Goal: Obtain resource: Download file/media

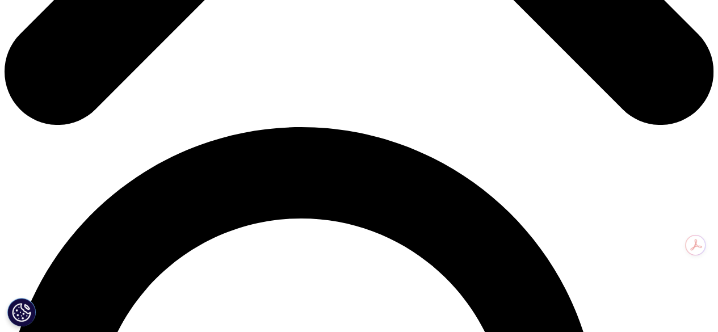
scroll to position [598, 0]
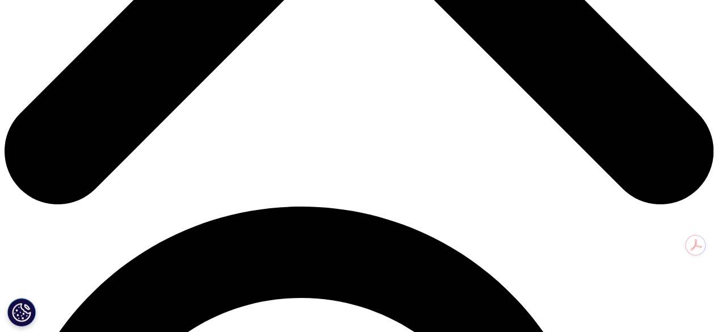
scroll to position [519, 0]
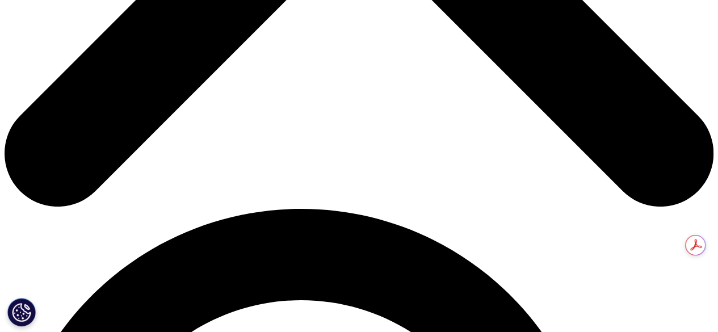
type input "A"
type input "Aznita"
type input "Naziz"
type input "[EMAIL_ADDRESS][DOMAIN_NAME]"
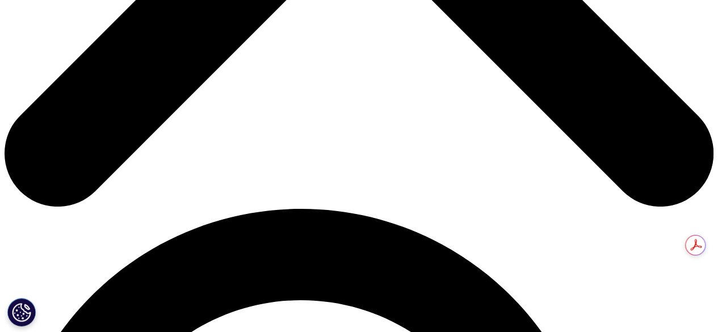
type input "Bioeconomy Corporation"
select select "[GEOGRAPHIC_DATA]"
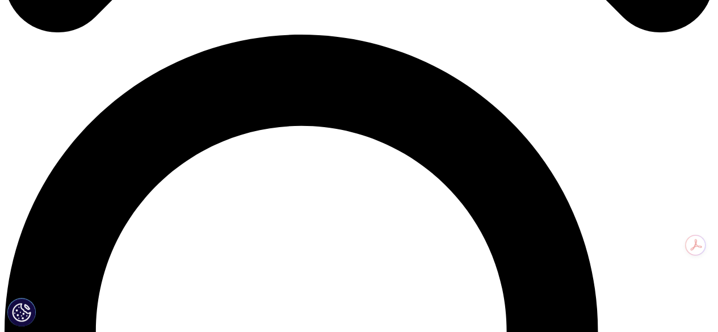
scroll to position [695, 0]
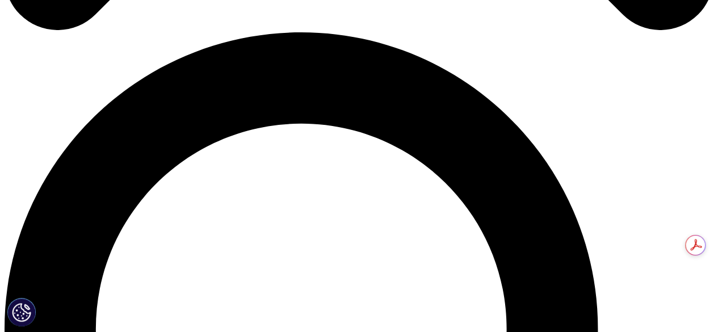
type input "VP"
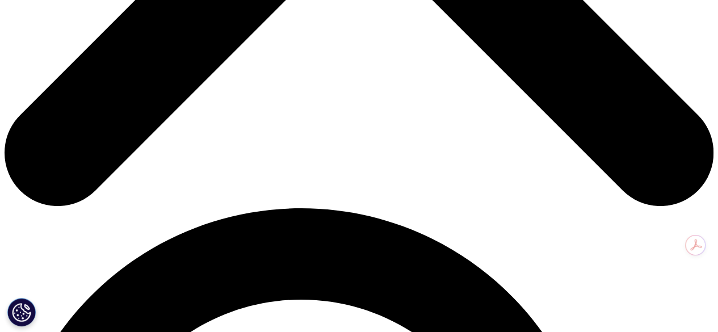
scroll to position [0, 0]
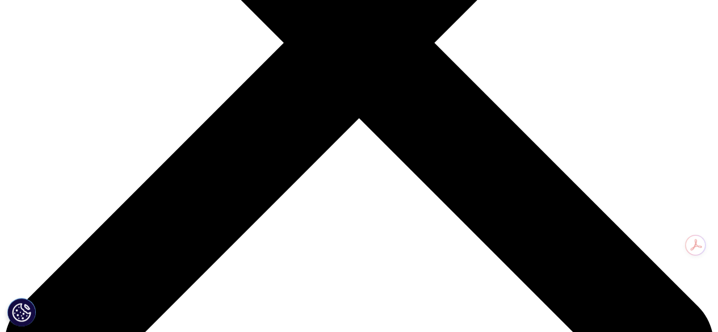
scroll to position [436, 0]
